Goal: Transaction & Acquisition: Subscribe to service/newsletter

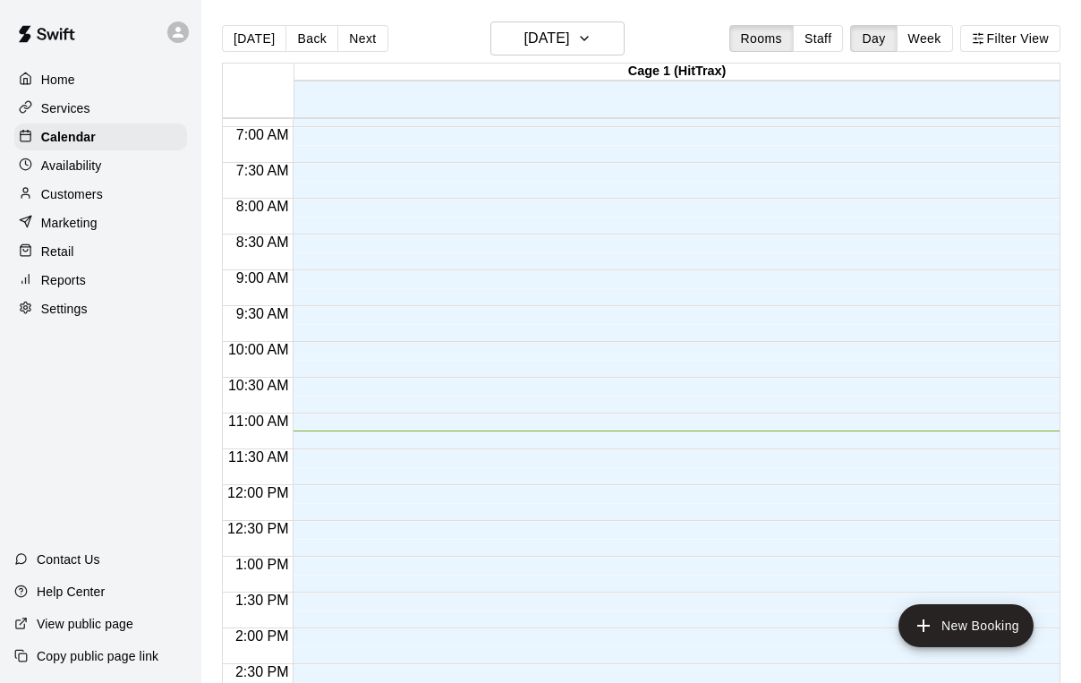
scroll to position [756, 0]
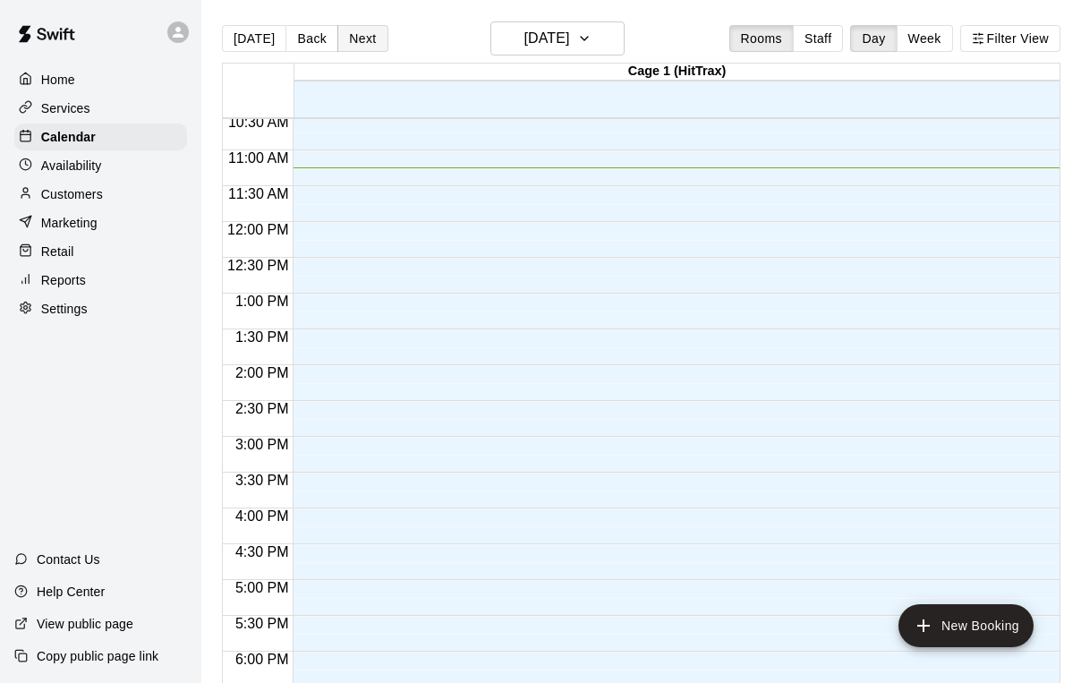
click at [364, 47] on button "Next" at bounding box center [362, 38] width 50 height 27
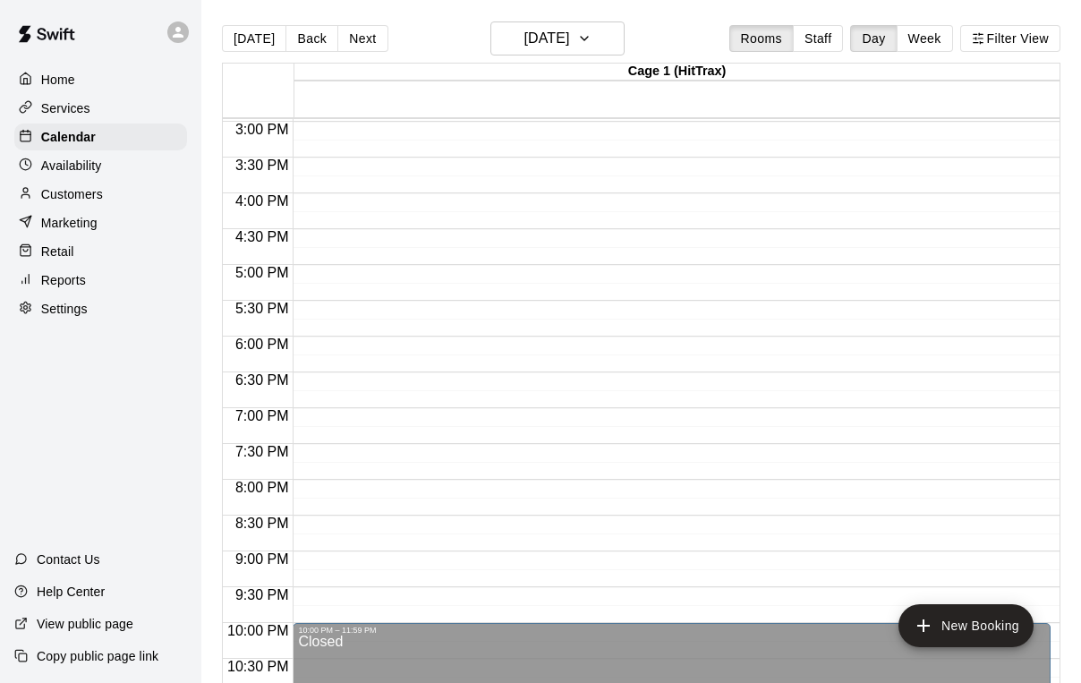
scroll to position [1134, 0]
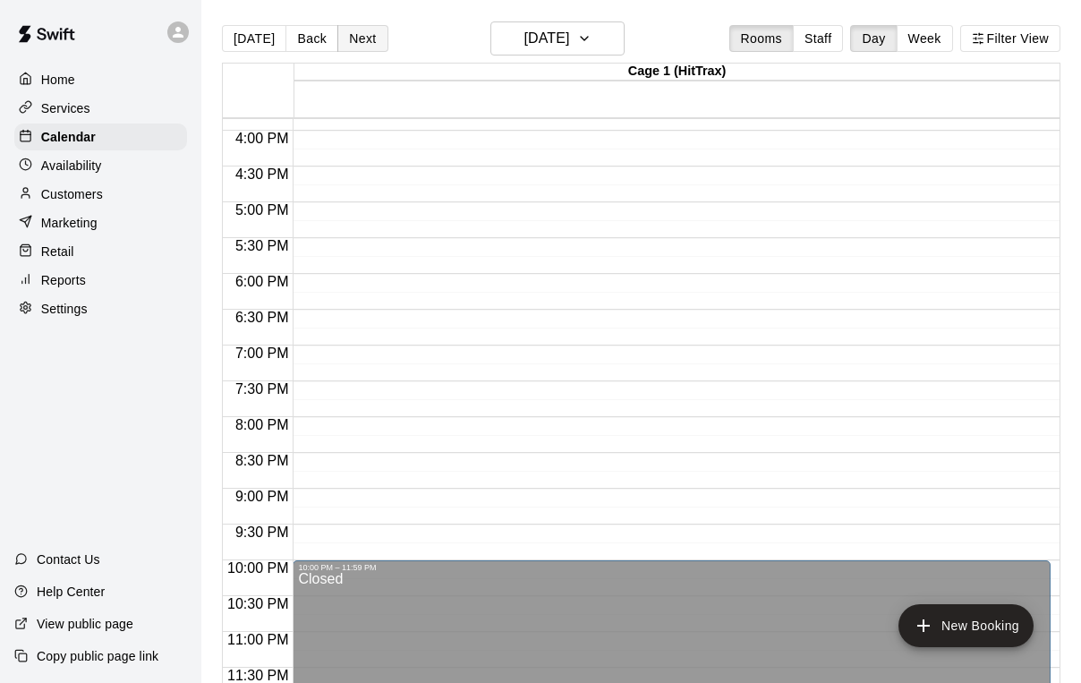
click at [359, 38] on button "Next" at bounding box center [362, 38] width 50 height 27
click at [66, 217] on p "Marketing" at bounding box center [69, 223] width 56 height 18
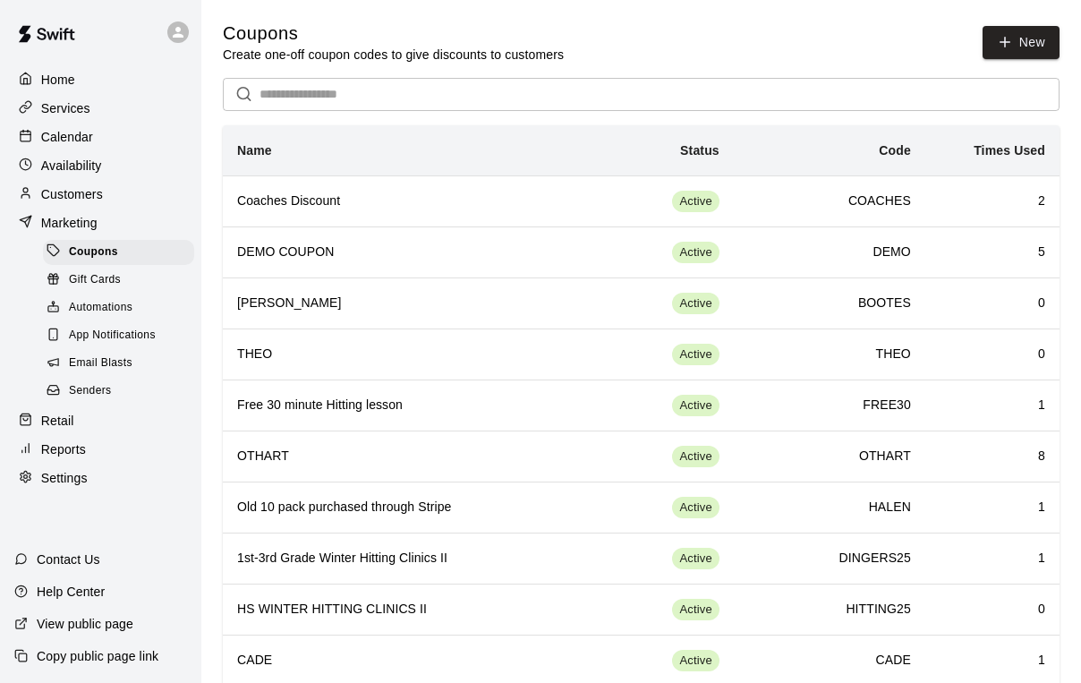
click at [104, 359] on span "Email Blasts" at bounding box center [101, 363] width 64 height 18
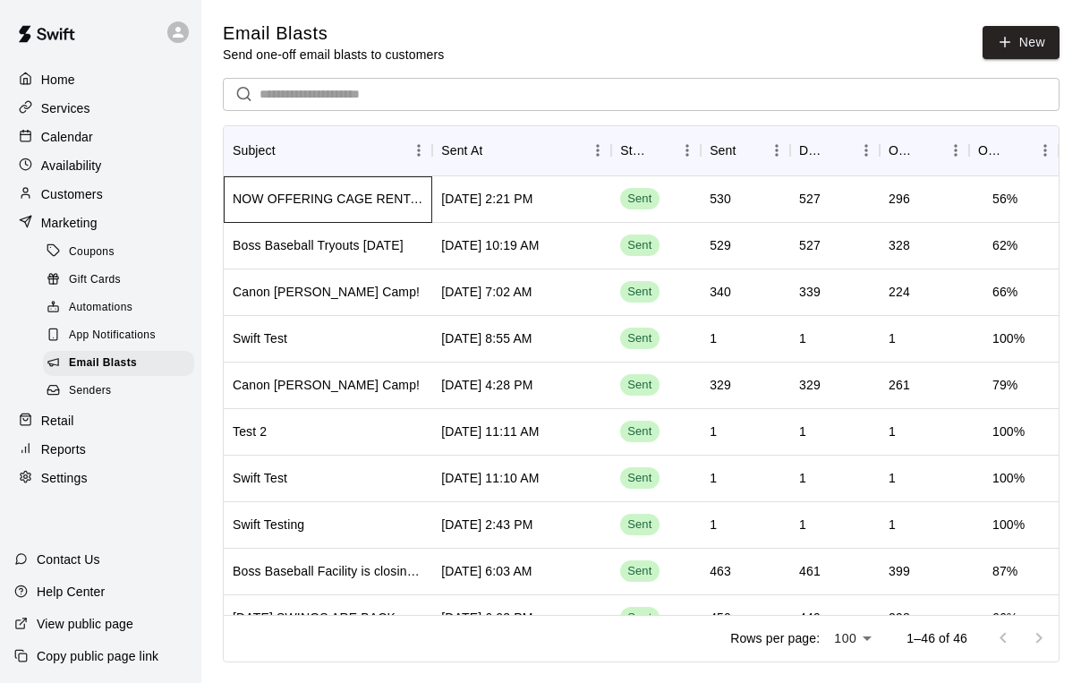
click at [364, 203] on div "NOW OFFERING CAGE RENTAL MEMBERSHIPS" at bounding box center [328, 199] width 191 height 18
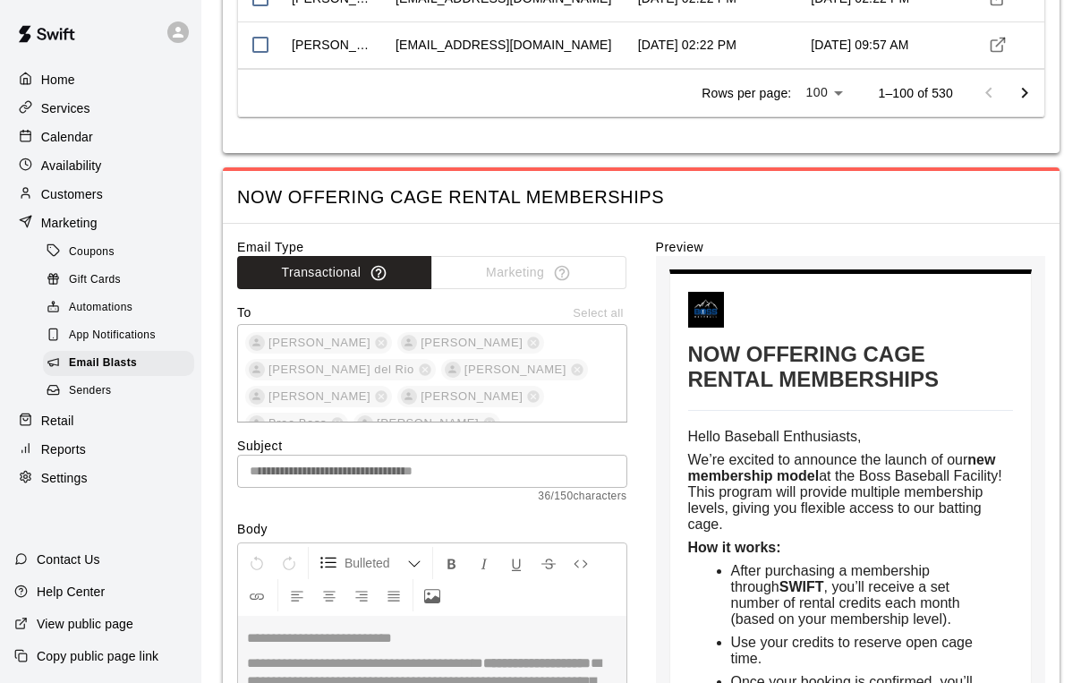
scroll to position [4817, 0]
click at [124, 359] on span "Email Blasts" at bounding box center [103, 363] width 68 height 18
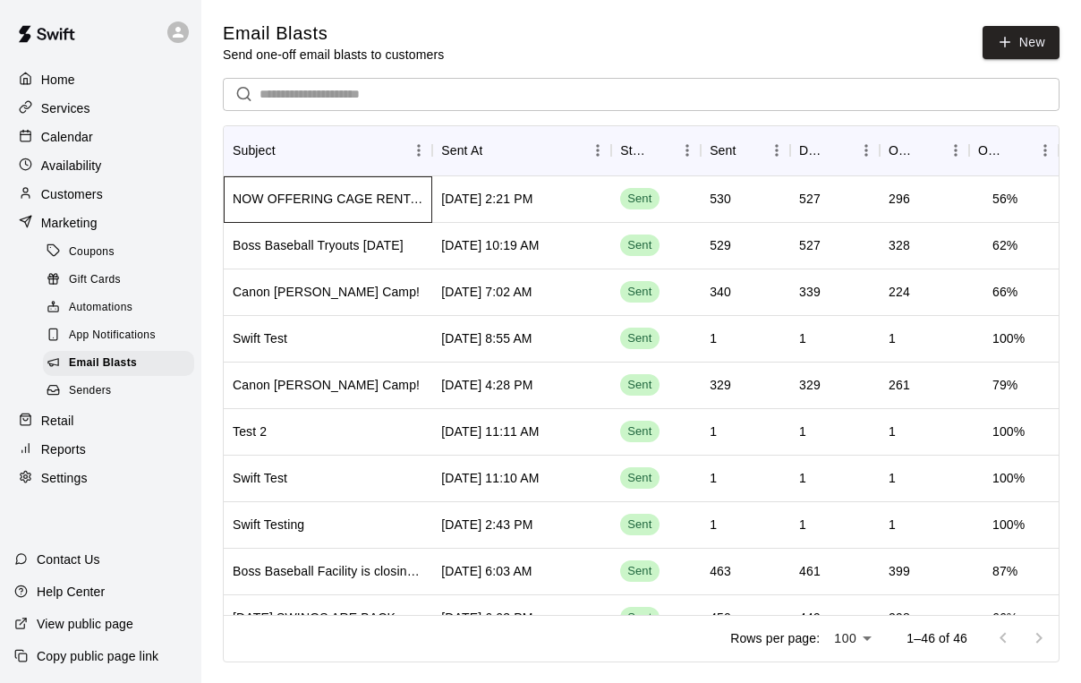
click at [351, 198] on div "NOW OFFERING CAGE RENTAL MEMBERSHIPS" at bounding box center [328, 199] width 191 height 18
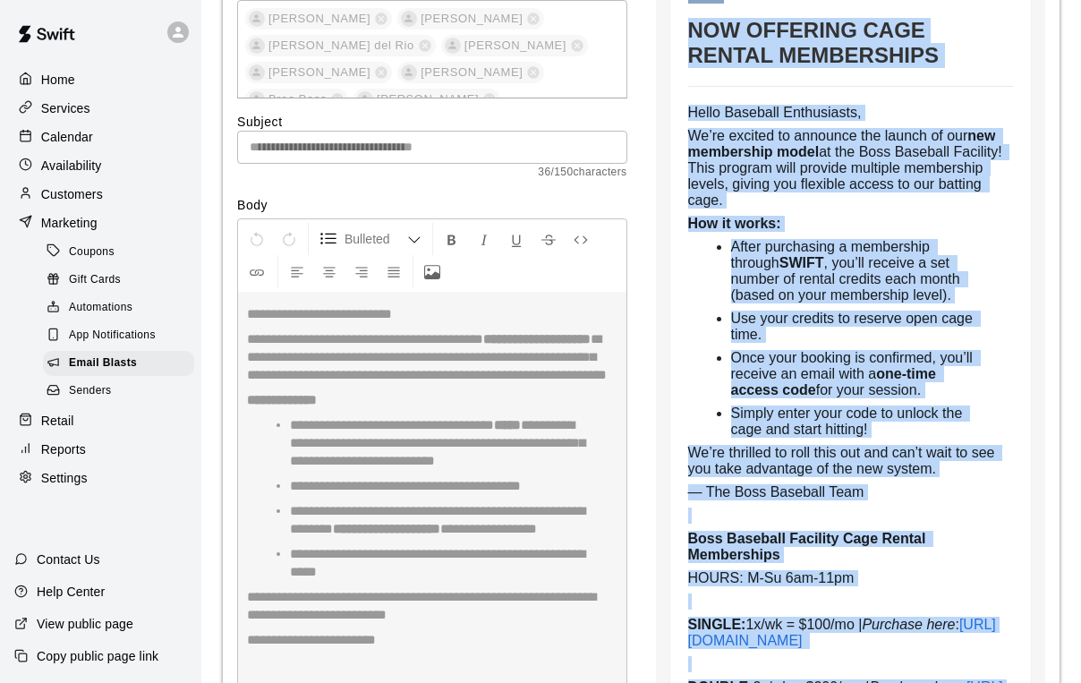
scroll to position [5088, 0]
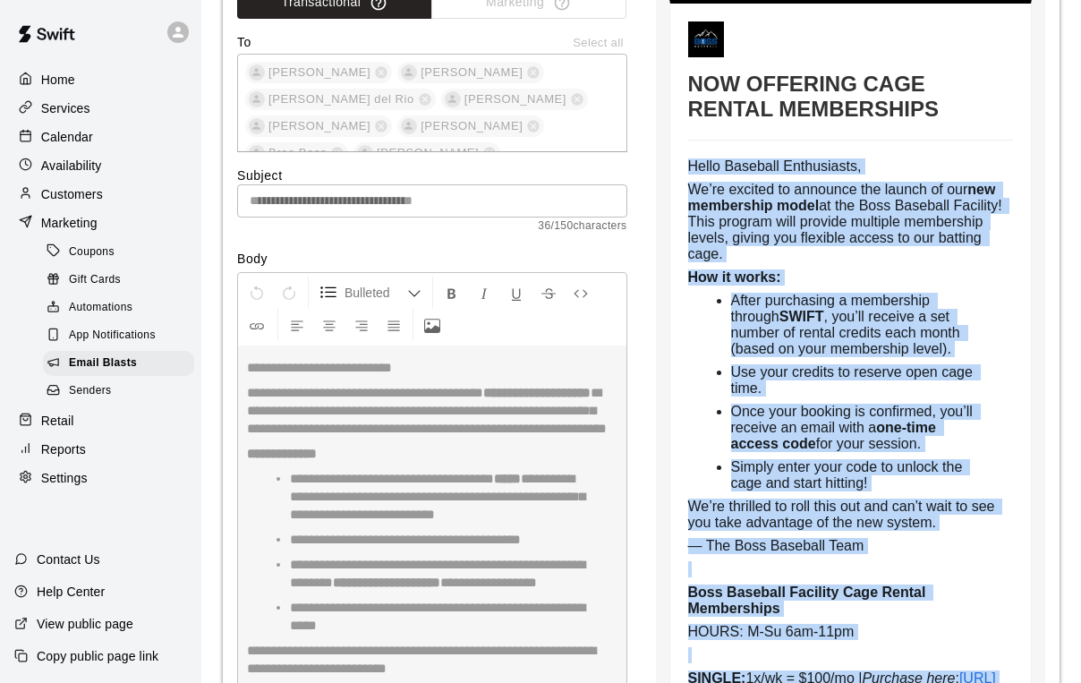
drag, startPoint x: 867, startPoint y: 378, endPoint x: 675, endPoint y: 156, distance: 293.0
copy td "Hello Baseball Enthusiasts, We’re excited to announce the launch of our new mem…"
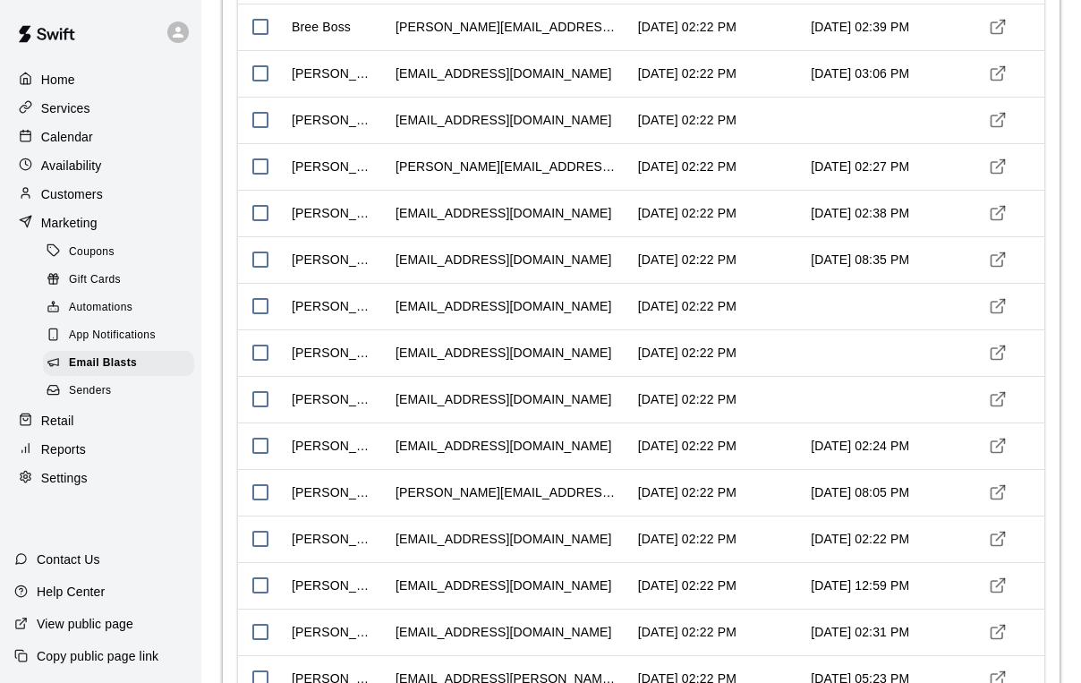
scroll to position [0, 0]
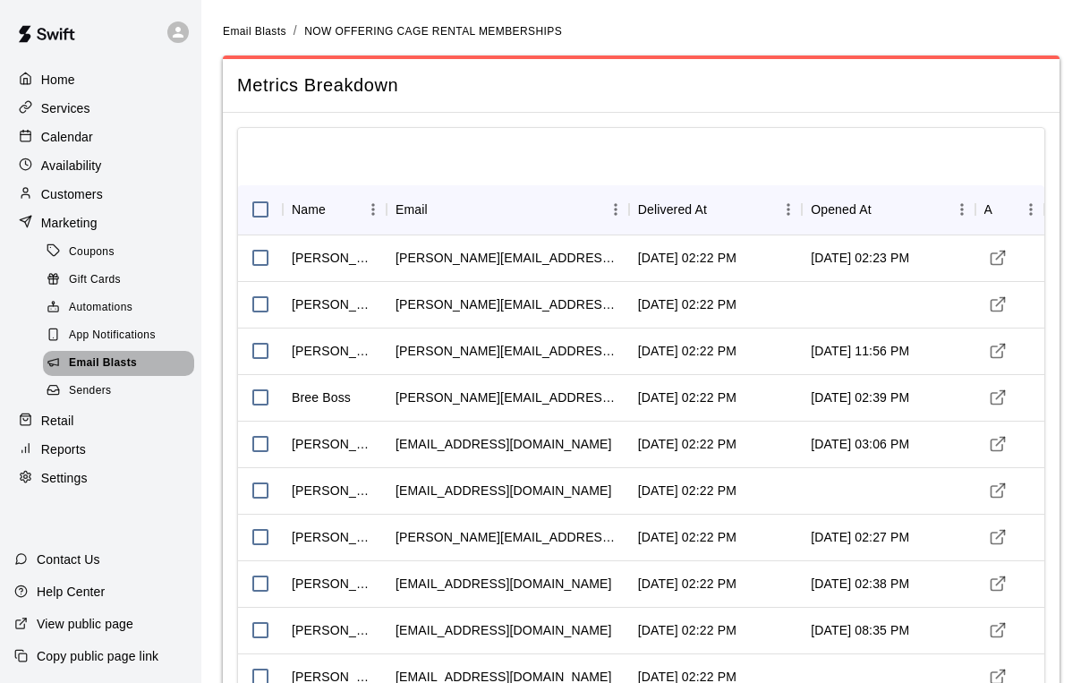
click at [113, 361] on span "Email Blasts" at bounding box center [103, 363] width 68 height 18
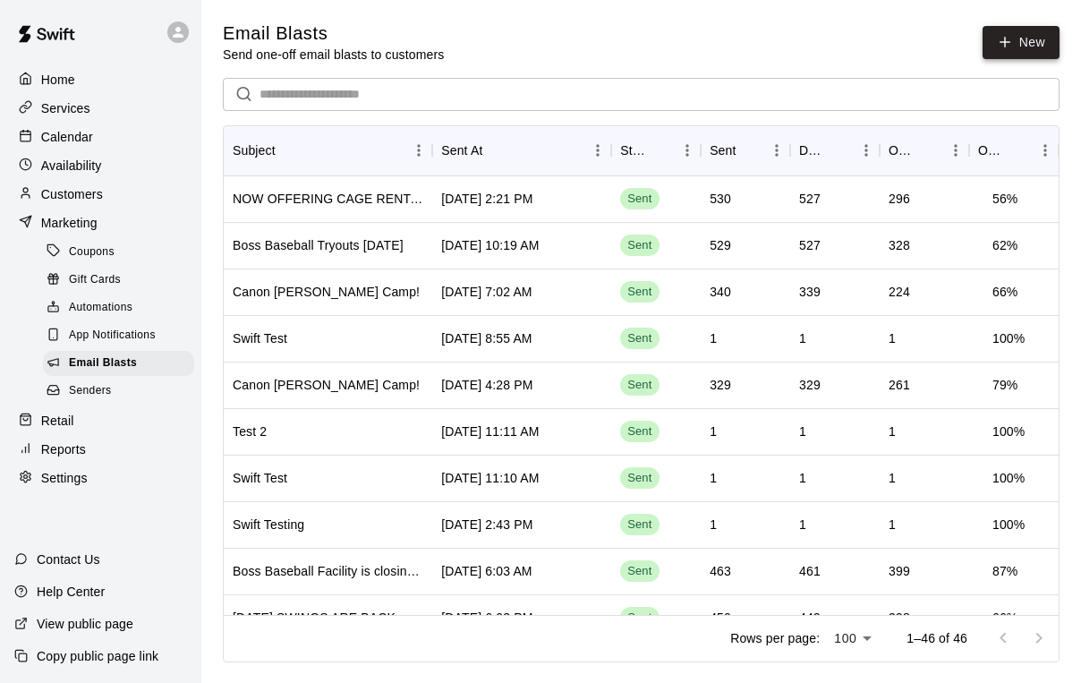
click at [1018, 42] on link "New" at bounding box center [1020, 42] width 77 height 33
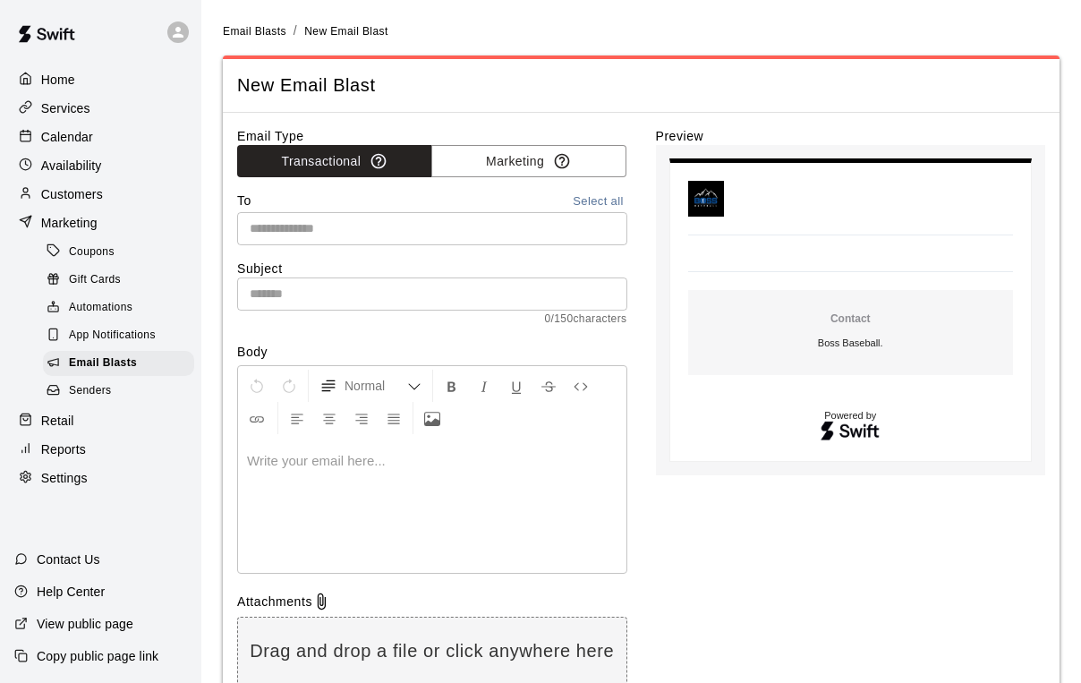
click at [607, 191] on div "Email Type Transactional Marketing To Select all ​ Subject ​ 0 / 150 characters…" at bounding box center [432, 448] width 390 height 642
click at [600, 199] on button "Select all" at bounding box center [598, 201] width 57 height 21
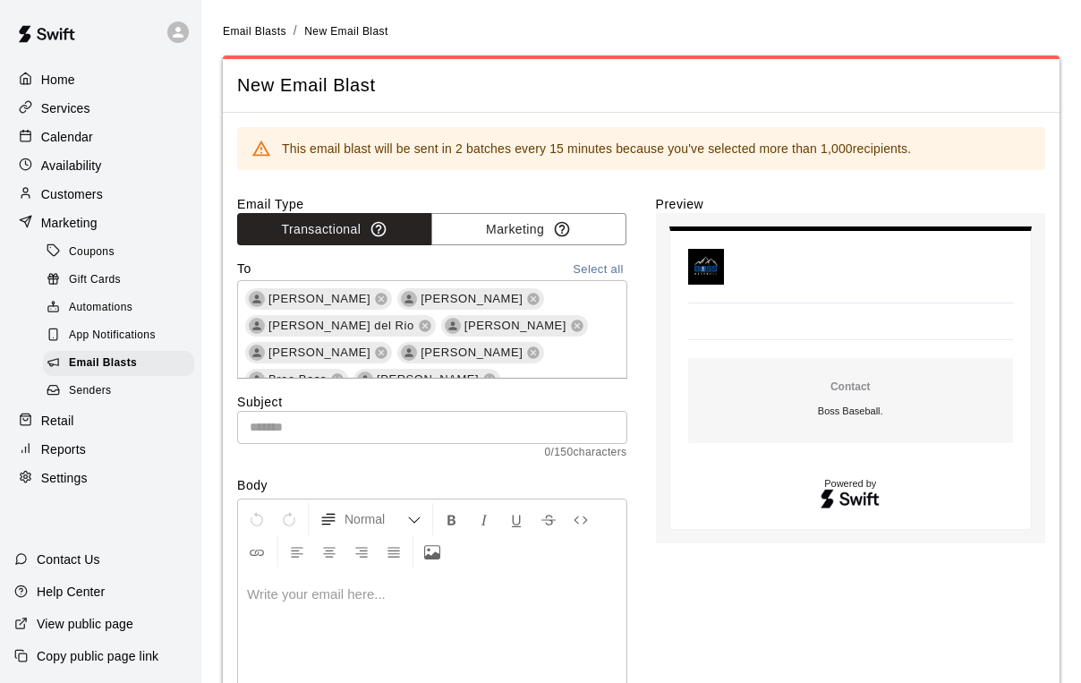
click at [309, 428] on input "text" at bounding box center [432, 427] width 390 height 33
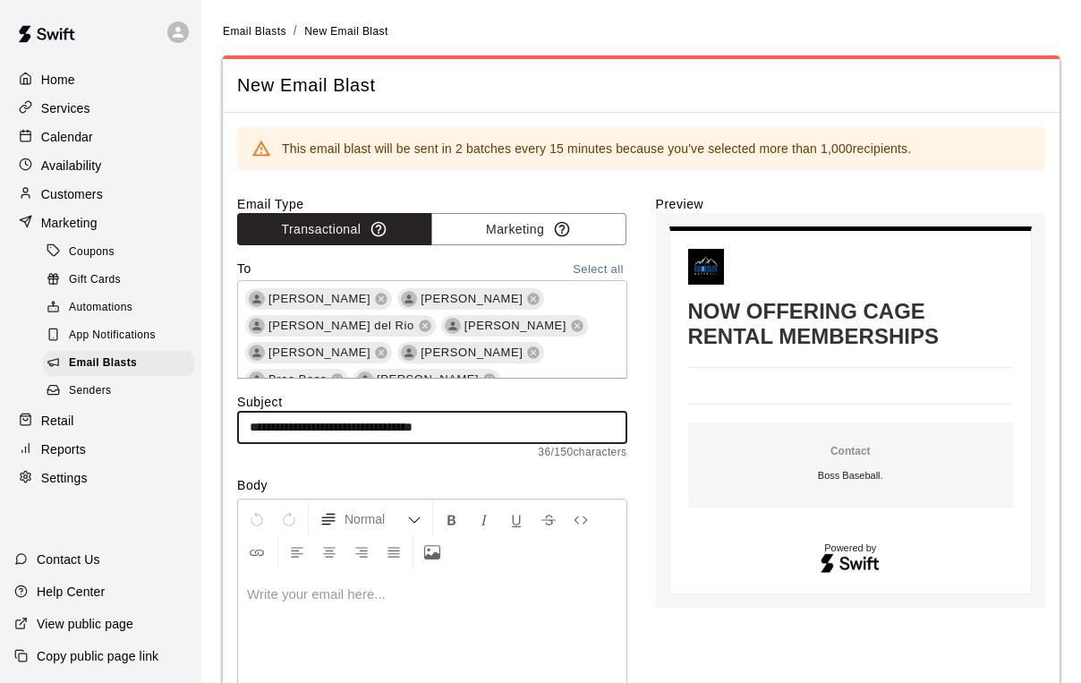
type input "**********"
click at [279, 607] on div at bounding box center [432, 639] width 388 height 134
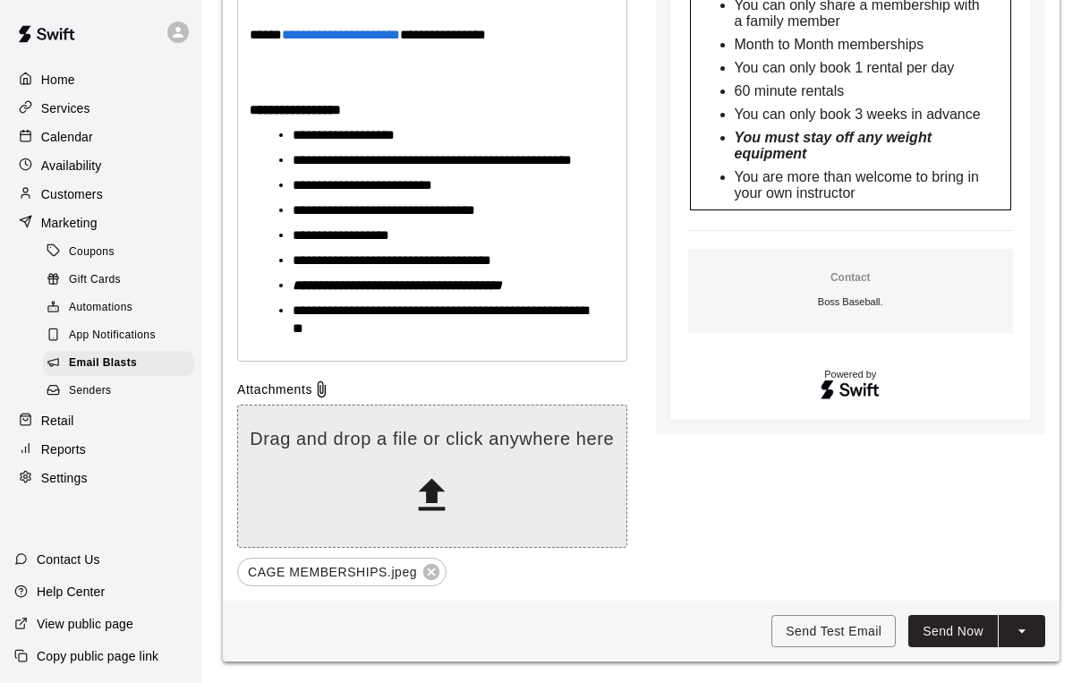
scroll to position [1965, 0]
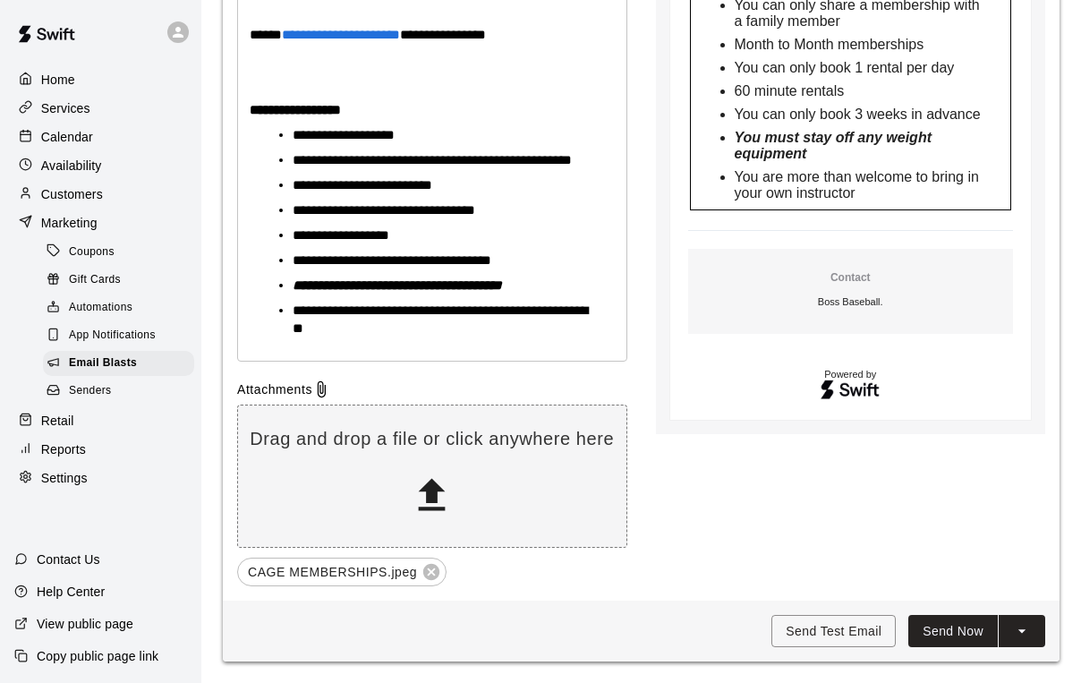
click at [945, 628] on button "Send Now" at bounding box center [952, 631] width 89 height 33
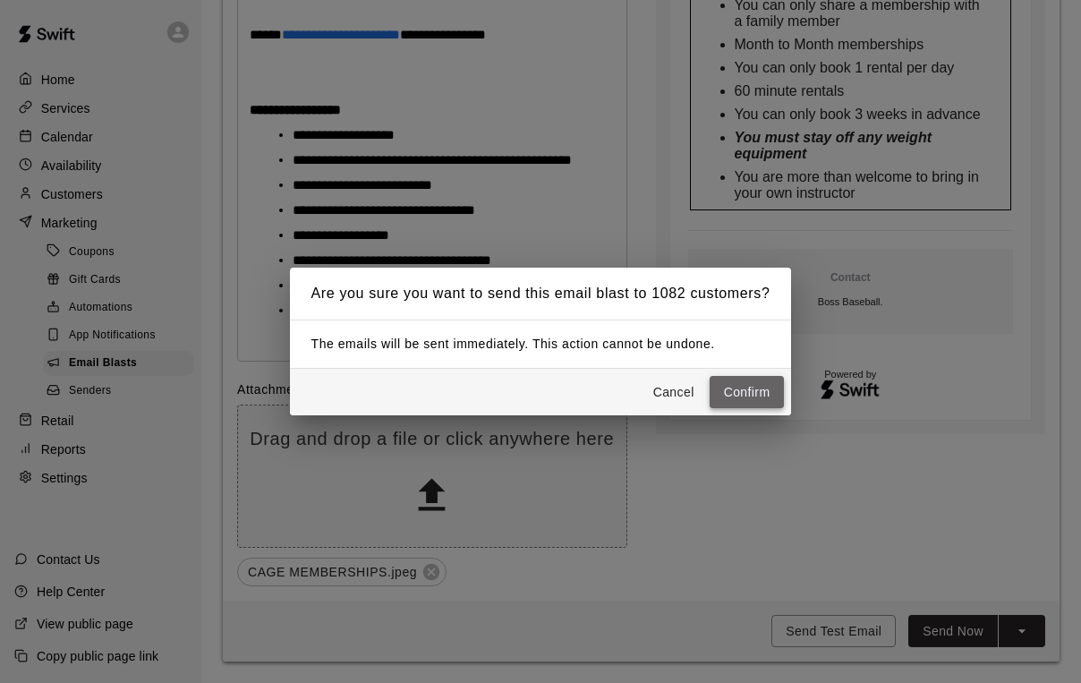
click at [754, 395] on button "Confirm" at bounding box center [746, 392] width 75 height 33
